Goal: Transaction & Acquisition: Purchase product/service

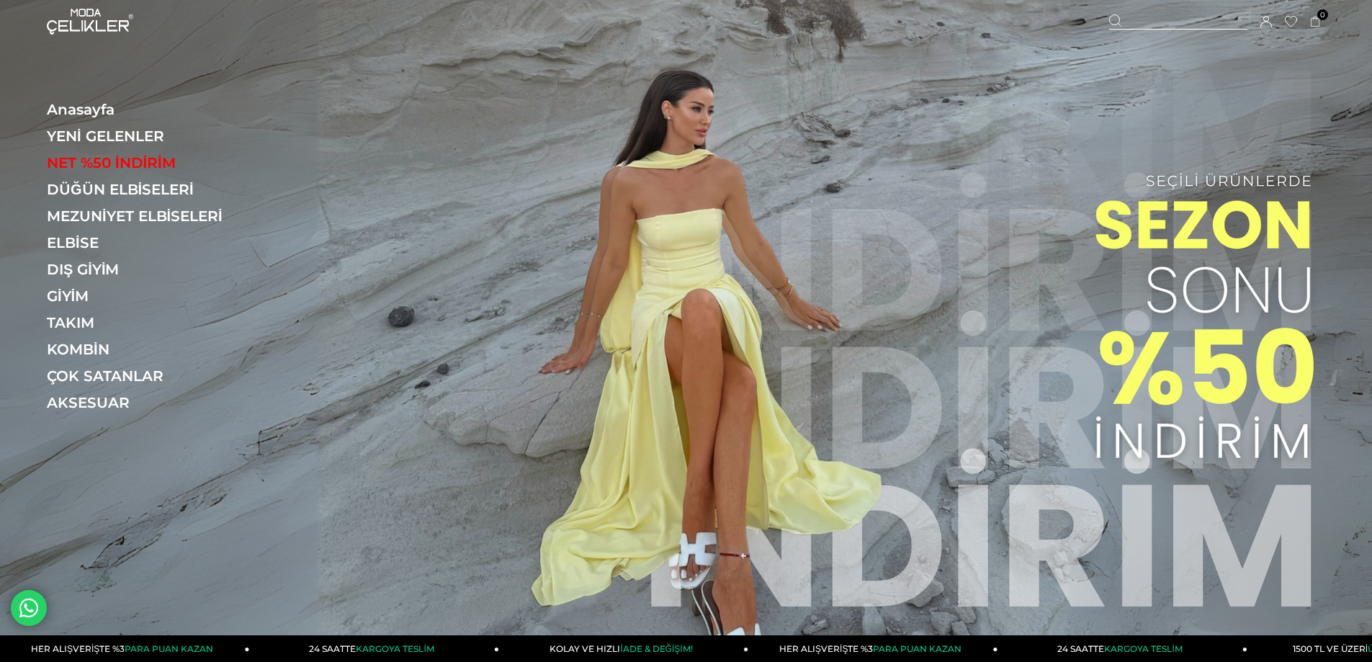
click at [1270, 21] on icon at bounding box center [1266, 22] width 12 height 12
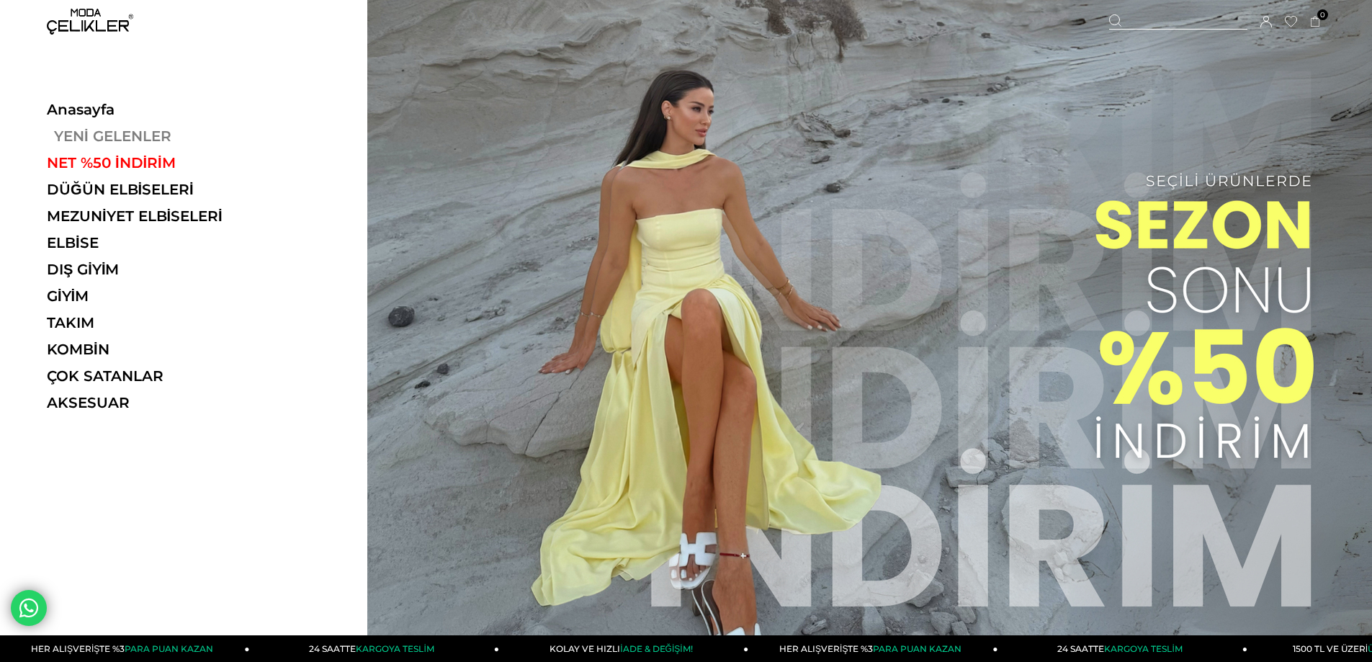
click at [90, 130] on link "YENİ GELENLER" at bounding box center [146, 135] width 198 height 17
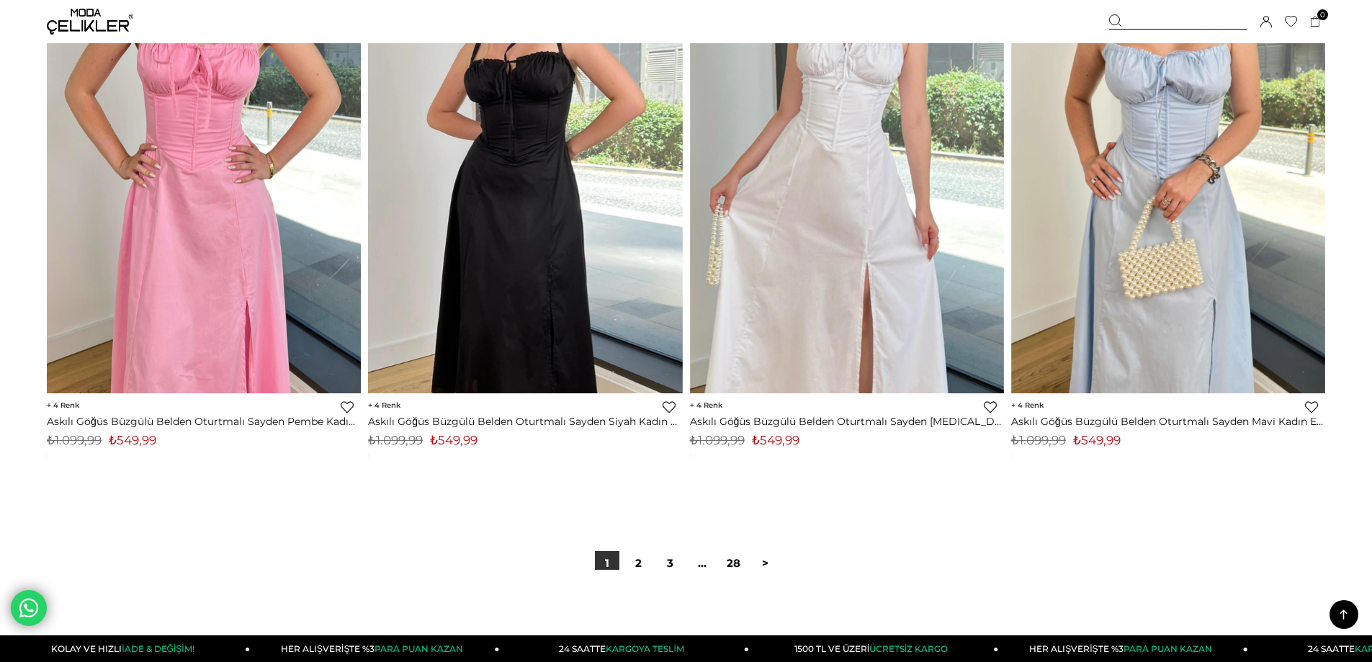
scroll to position [10298, 0]
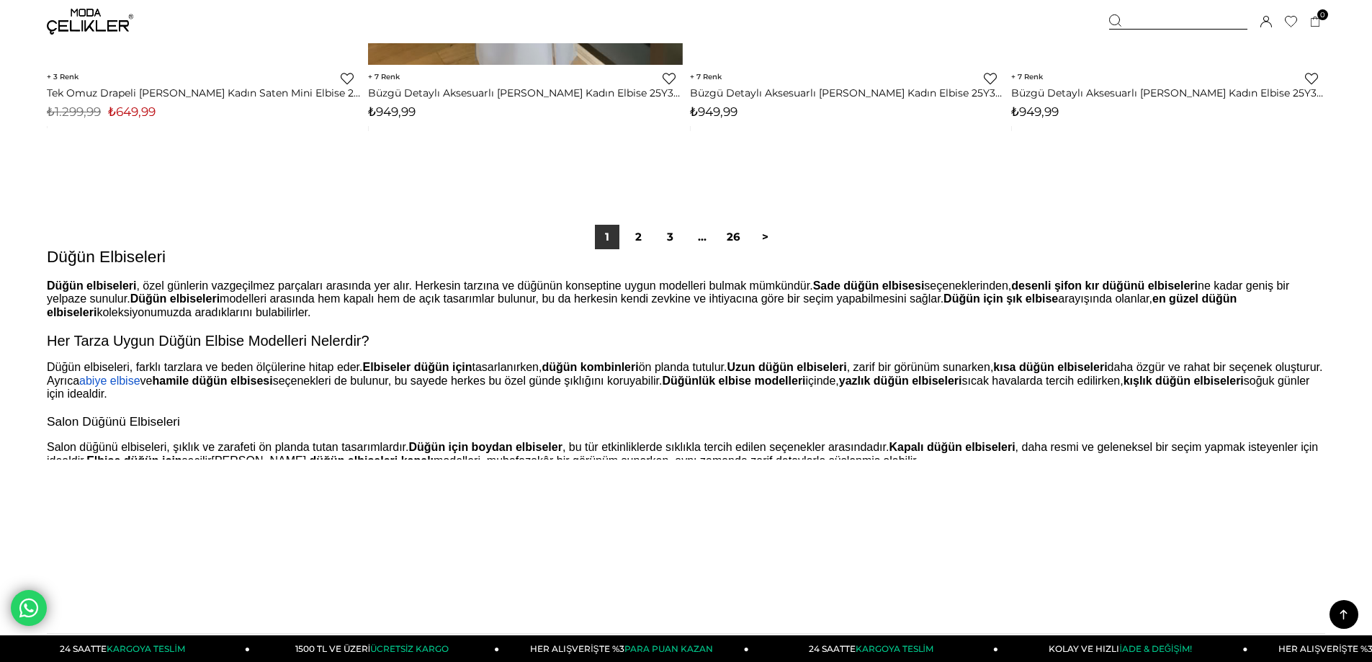
scroll to position [10802, 0]
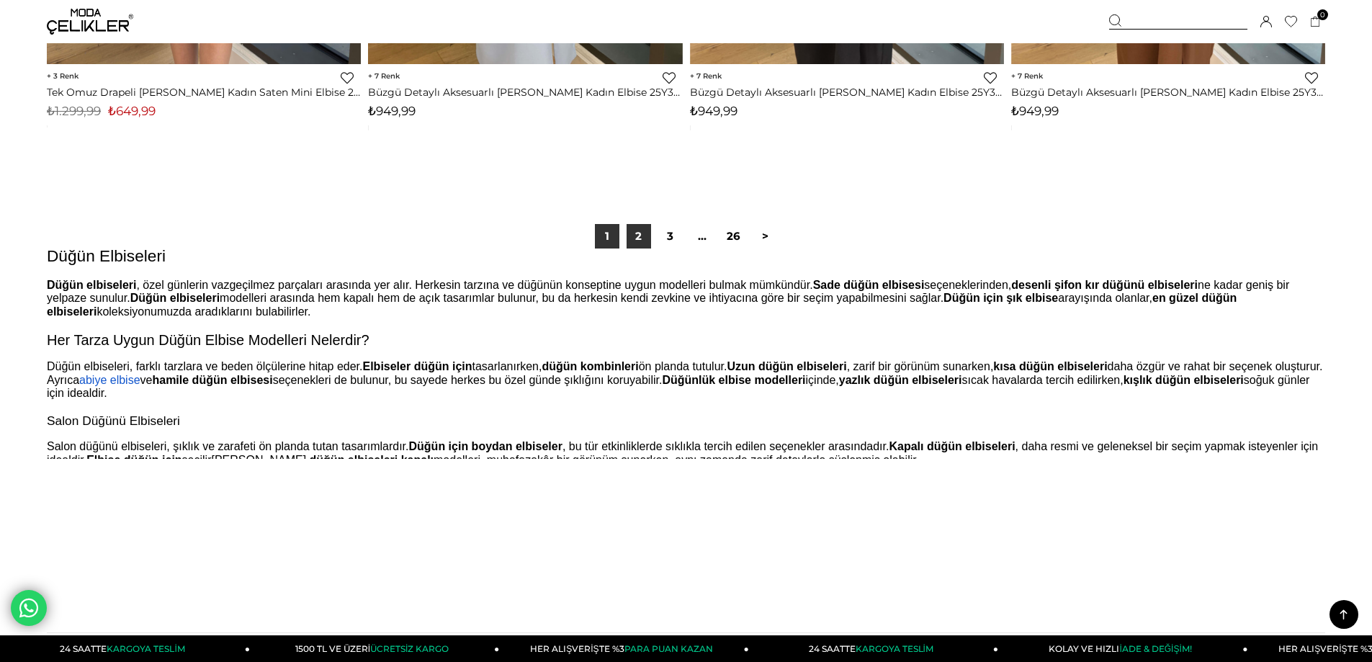
click at [639, 242] on link "2" at bounding box center [638, 236] width 24 height 24
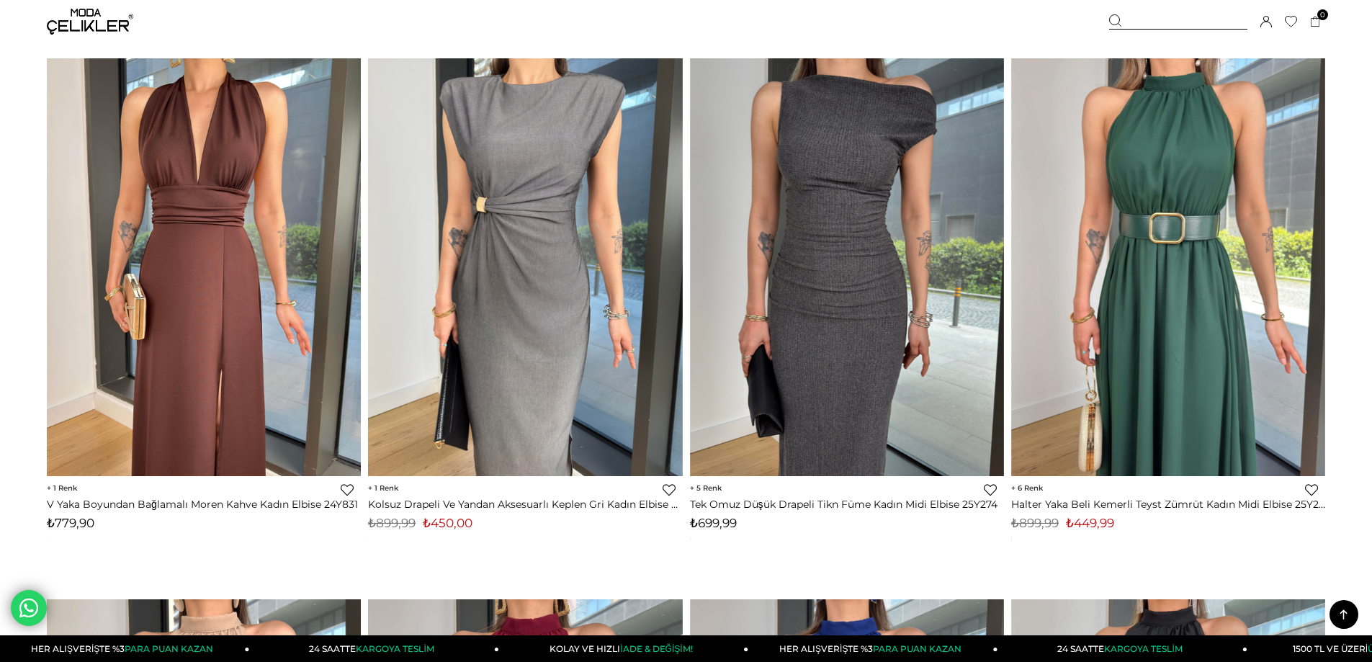
scroll to position [4465, 0]
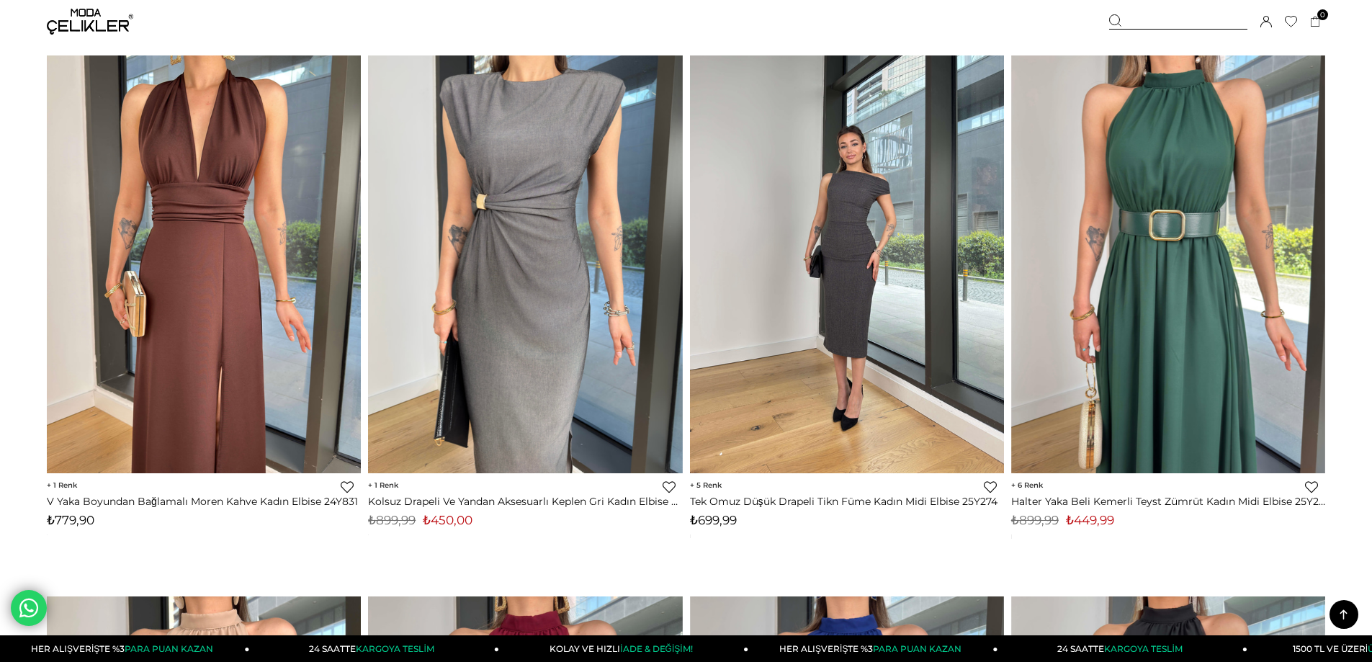
click at [850, 273] on img at bounding box center [847, 264] width 314 height 418
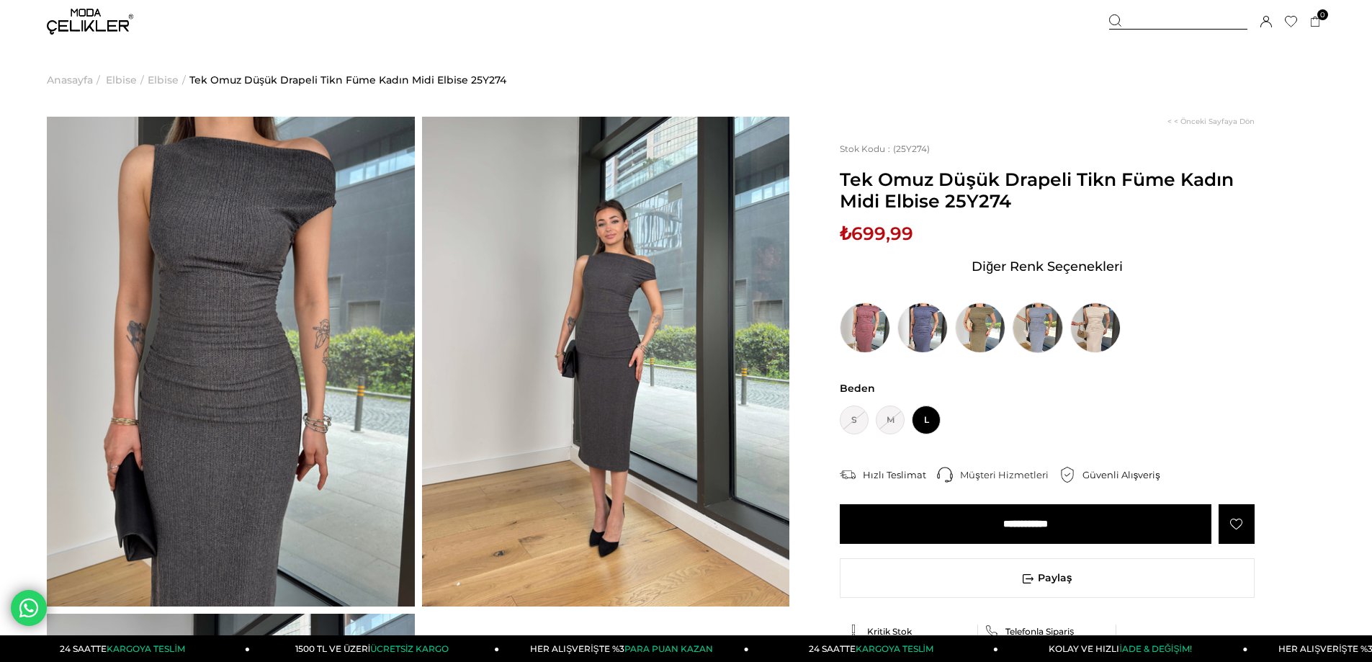
click at [1028, 324] on img at bounding box center [1037, 327] width 50 height 50
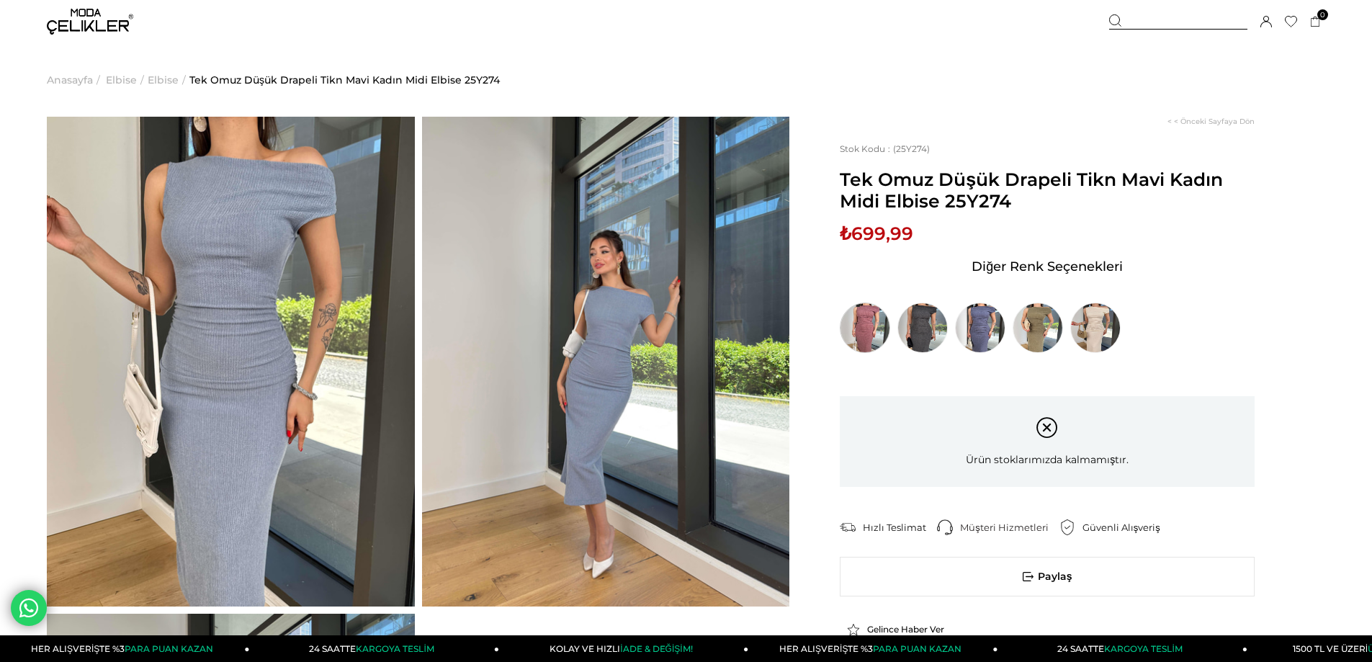
click at [868, 326] on img at bounding box center [865, 327] width 50 height 50
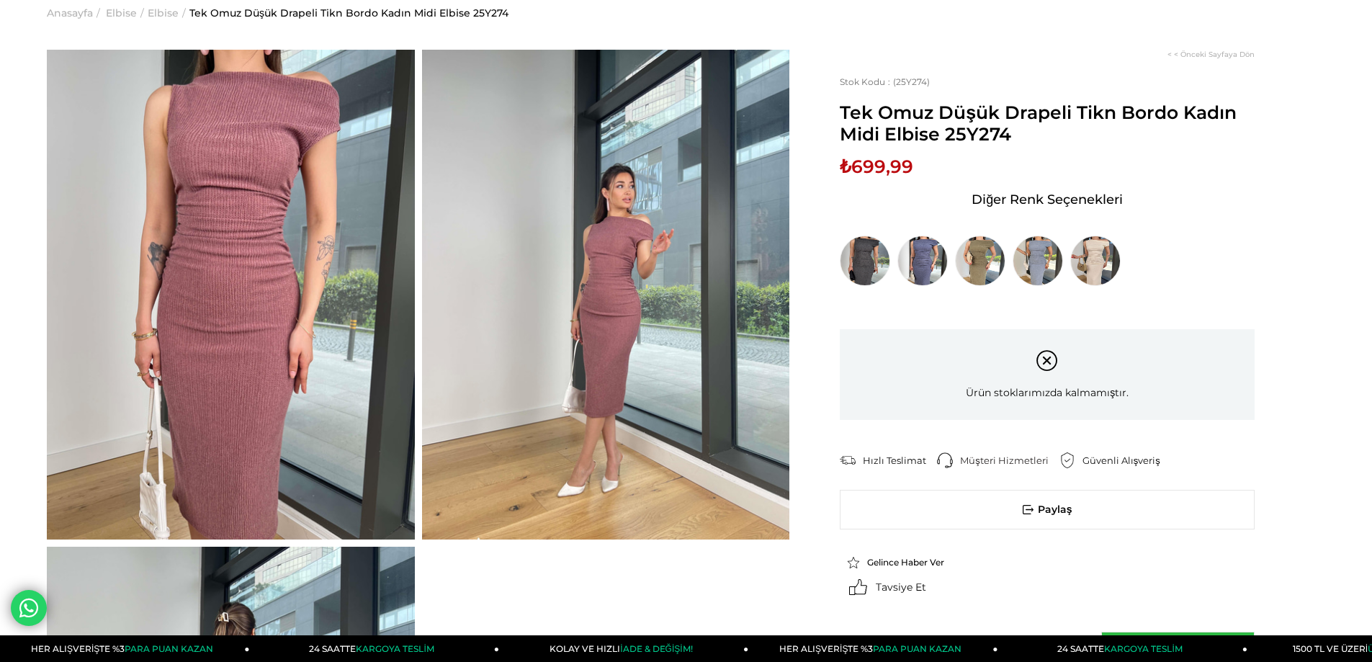
scroll to position [72, 0]
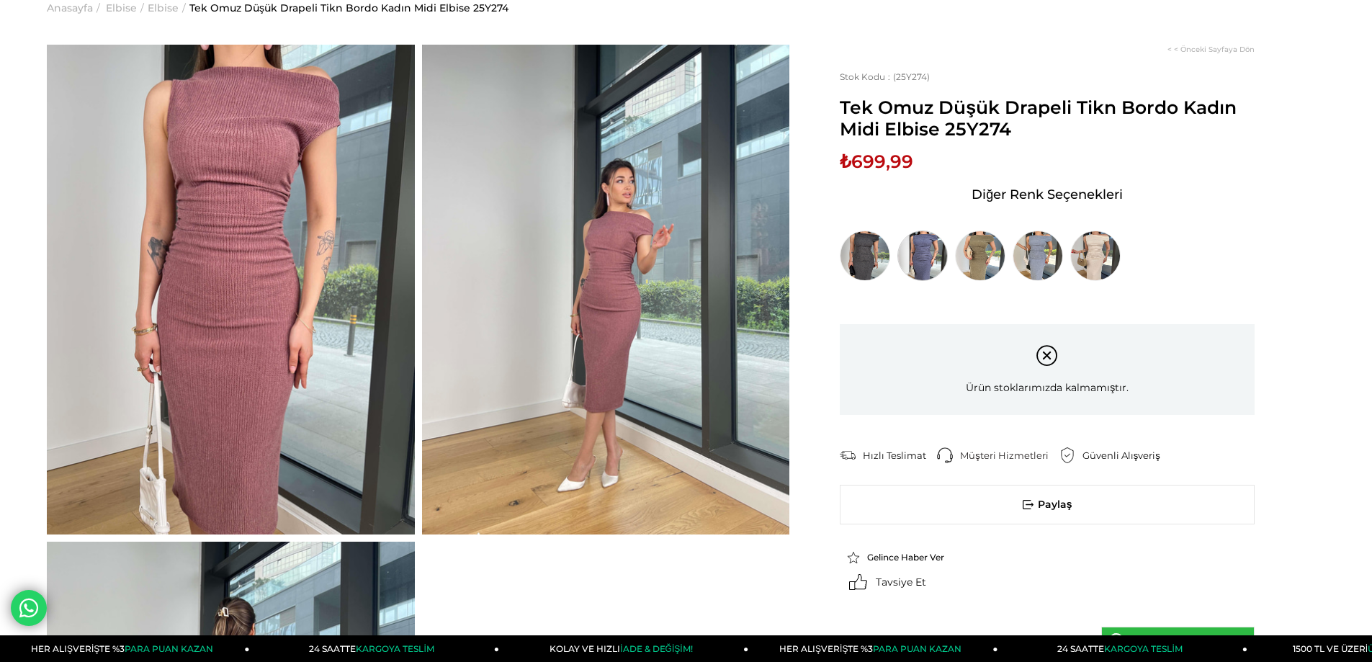
click at [912, 259] on img at bounding box center [922, 255] width 50 height 50
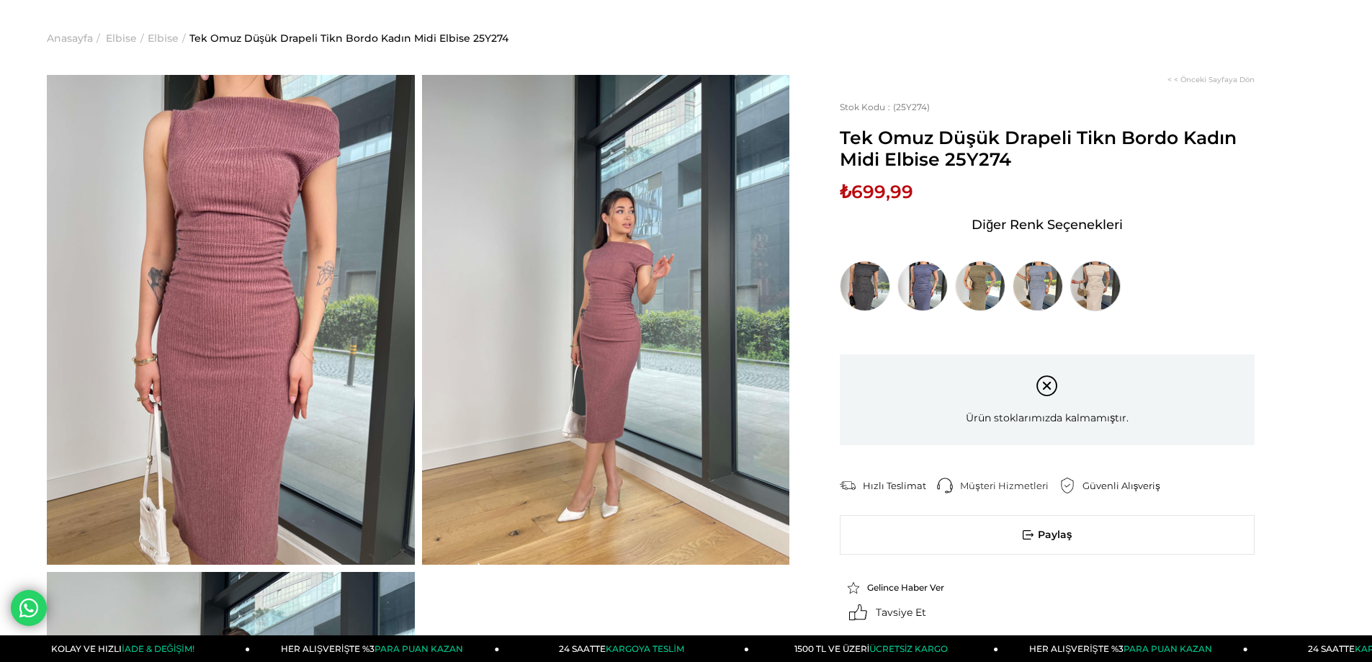
click at [1085, 284] on img at bounding box center [1095, 286] width 50 height 50
